Goal: Transaction & Acquisition: Book appointment/travel/reservation

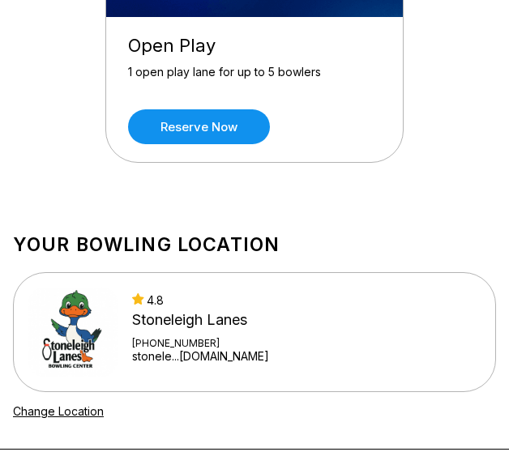
scroll to position [313, 0]
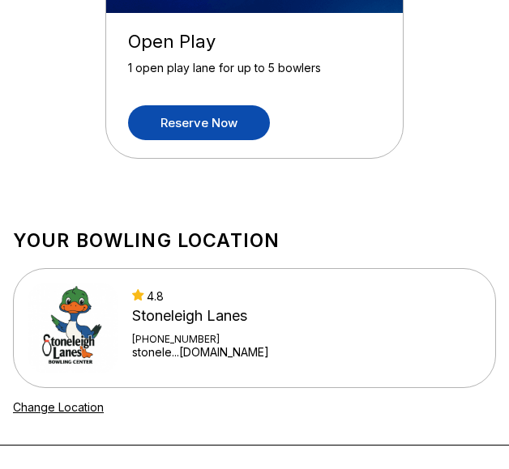
click at [233, 122] on link "Reserve now" at bounding box center [199, 122] width 142 height 35
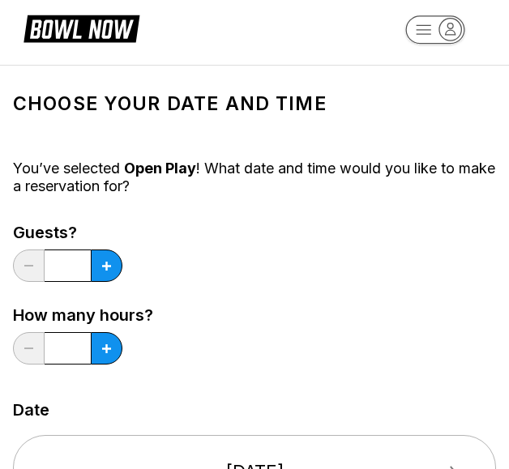
scroll to position [27, 0]
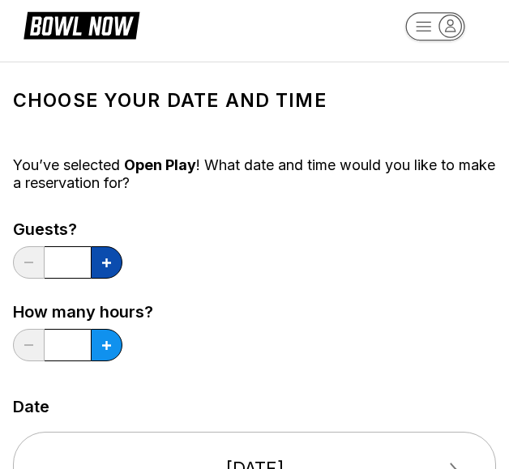
click at [109, 265] on icon at bounding box center [106, 262] width 9 height 9
click at [34, 264] on button at bounding box center [29, 262] width 32 height 32
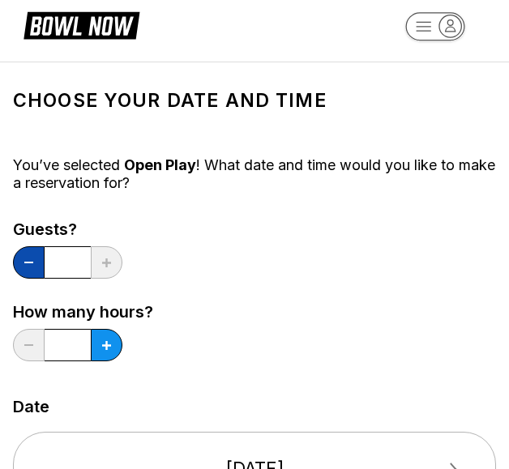
type input "*"
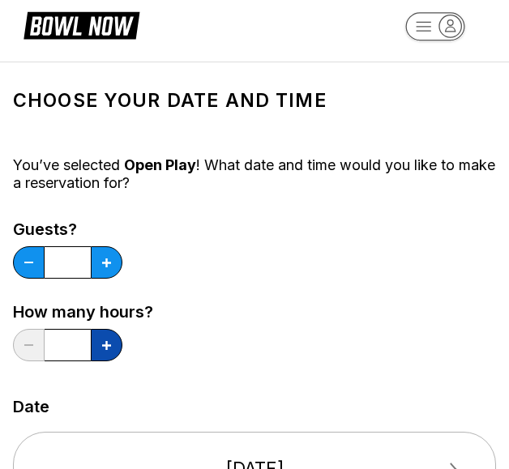
click at [107, 267] on icon at bounding box center [106, 262] width 9 height 9
click at [39, 279] on button at bounding box center [29, 262] width 32 height 32
type input "*"
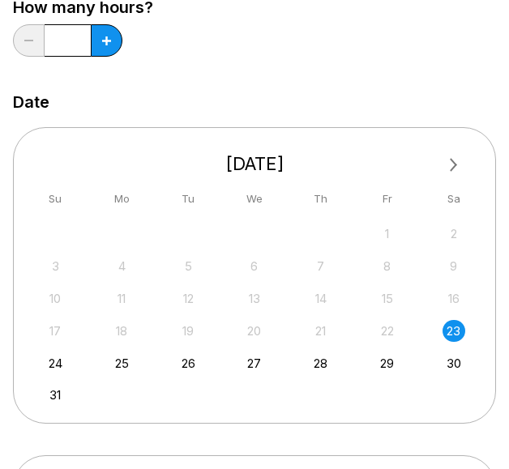
scroll to position [333, 0]
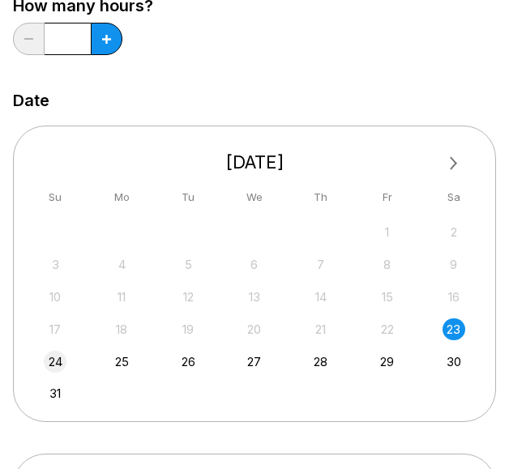
click at [53, 365] on div "24" at bounding box center [55, 362] width 22 height 22
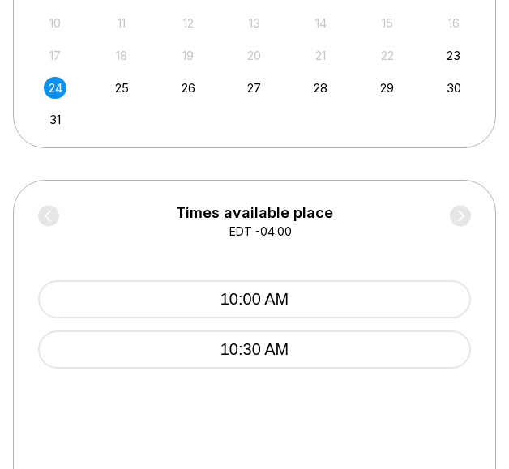
scroll to position [614, 0]
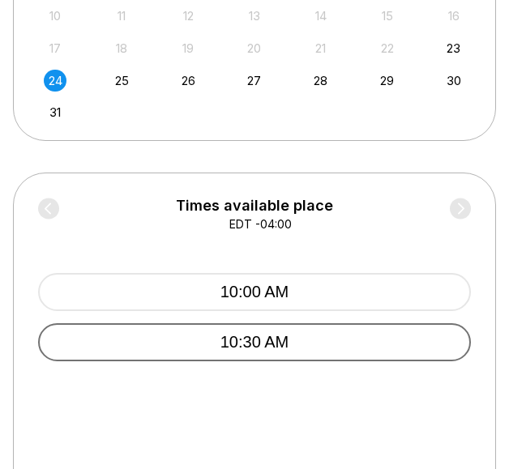
click at [300, 345] on button "10:30 AM" at bounding box center [254, 342] width 433 height 38
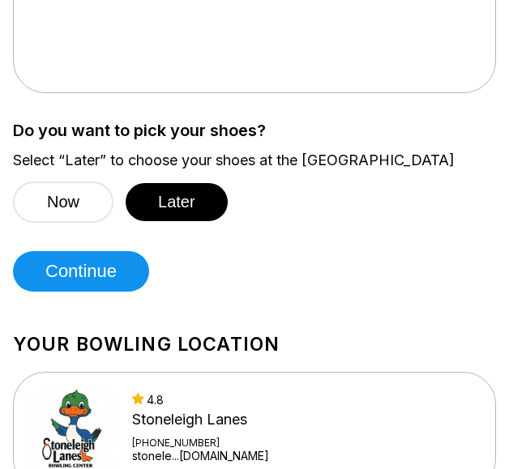
scroll to position [1265, 0]
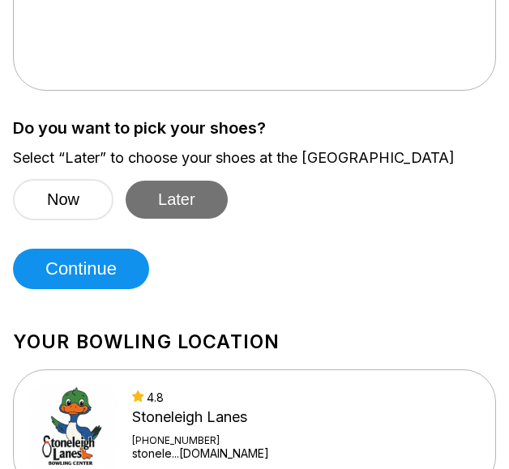
click at [173, 200] on button "Later" at bounding box center [177, 200] width 102 height 38
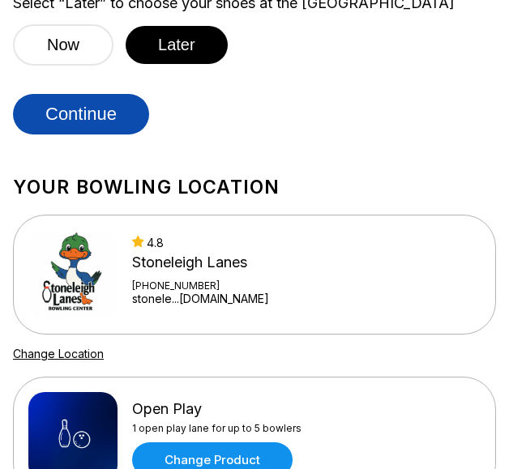
scroll to position [1422, 0]
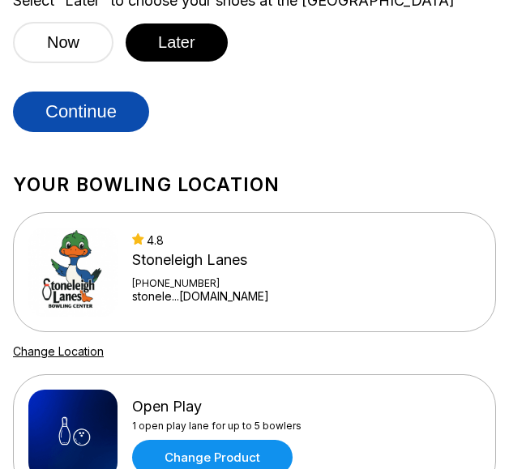
click at [102, 117] on button "Continue" at bounding box center [81, 112] width 136 height 41
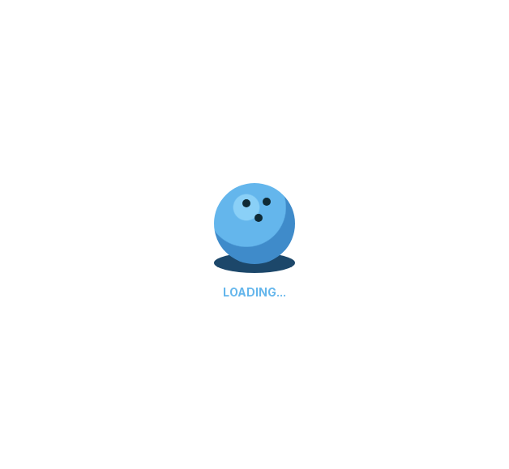
scroll to position [0, 0]
select select "**"
